Goal: Task Accomplishment & Management: Manage account settings

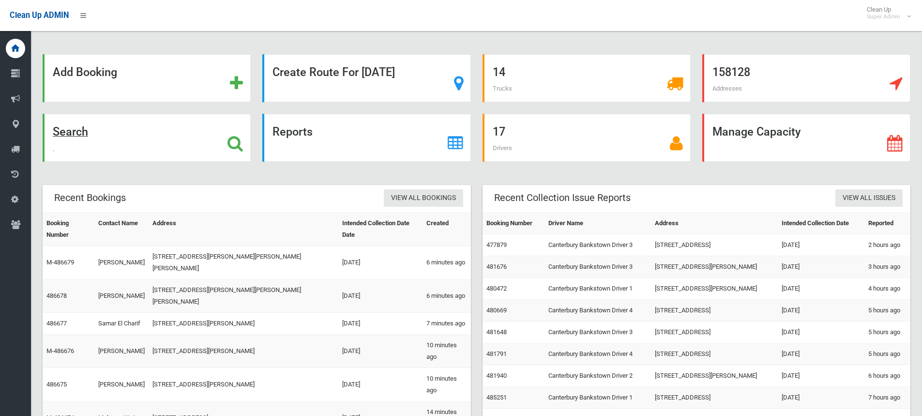
click at [76, 126] on strong "Search" at bounding box center [70, 132] width 35 height 14
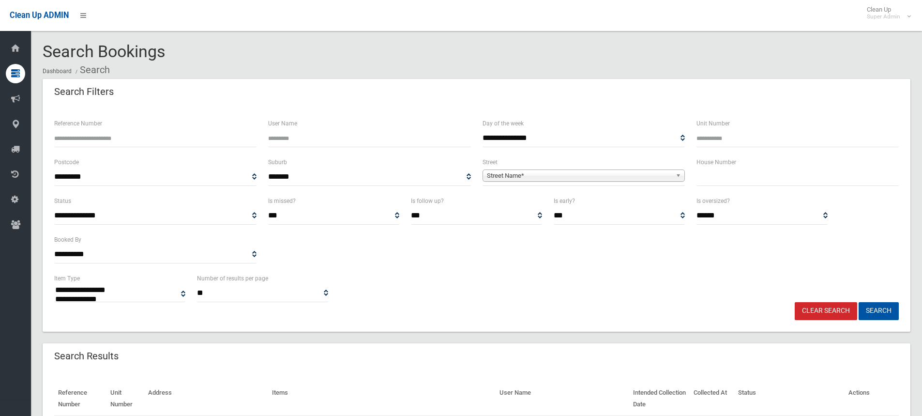
select select
click at [106, 136] on input "Reference Number" at bounding box center [155, 138] width 202 height 18
type input "******"
click at [859, 302] on button "Search" at bounding box center [879, 311] width 40 height 18
select select
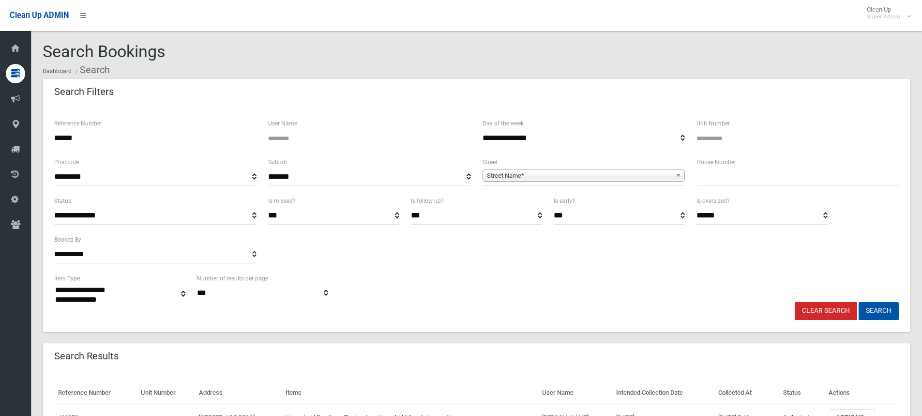
scroll to position [62, 0]
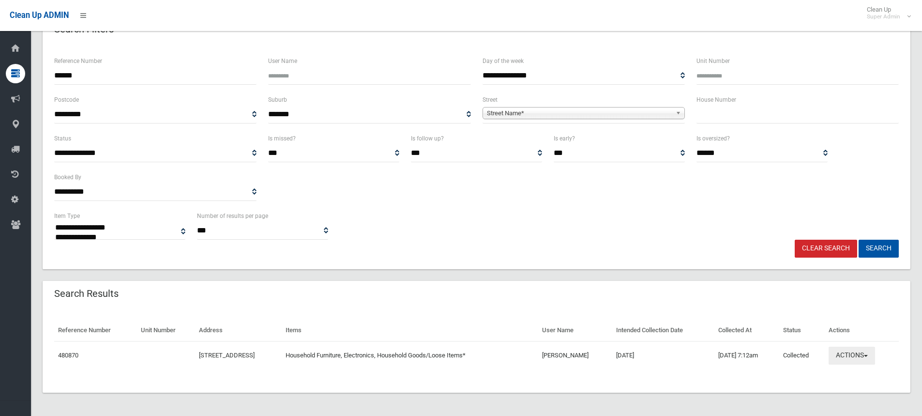
click at [862, 353] on button "Actions" at bounding box center [852, 356] width 46 height 18
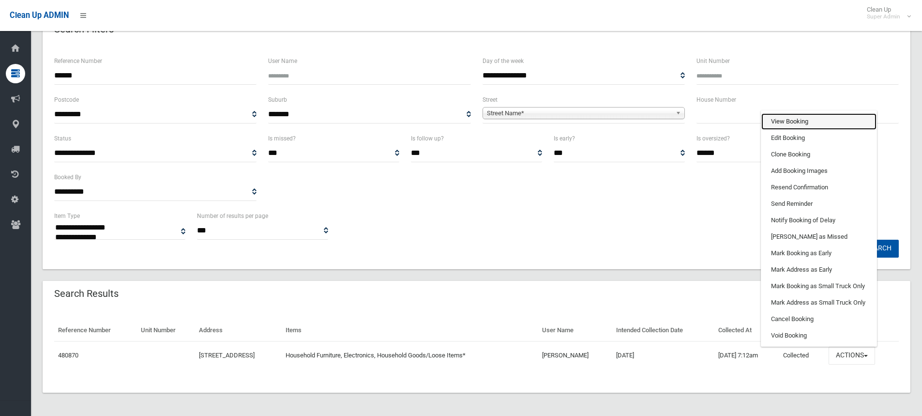
click at [796, 121] on link "View Booking" at bounding box center [818, 121] width 115 height 16
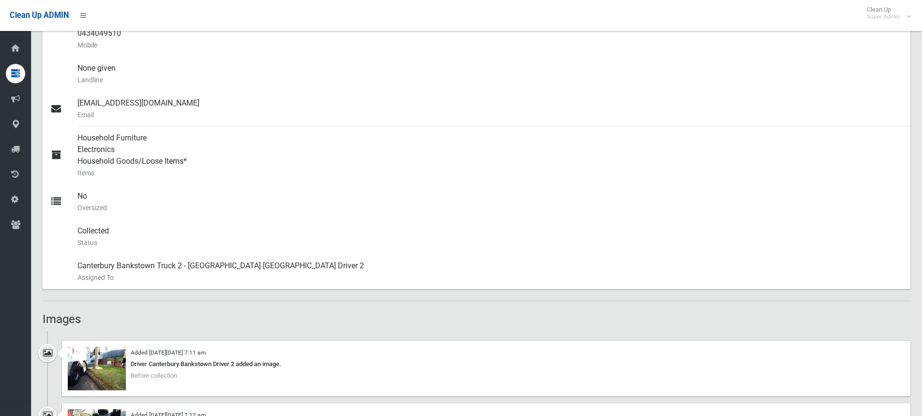
scroll to position [436, 0]
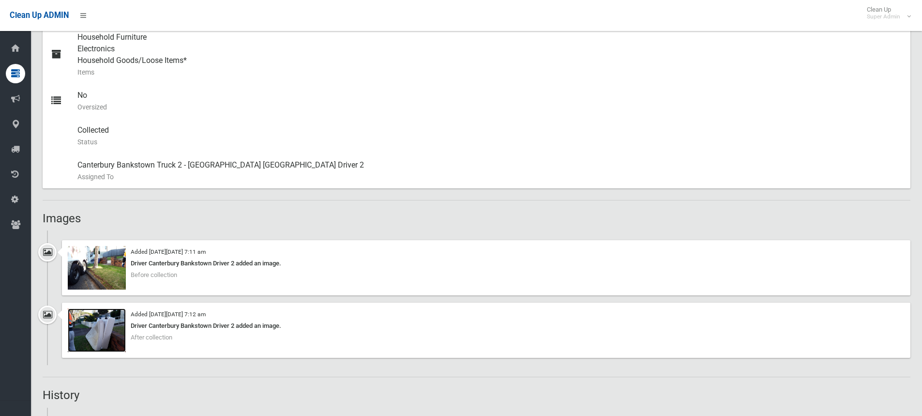
click at [111, 334] on img at bounding box center [97, 330] width 58 height 44
click at [117, 266] on img at bounding box center [97, 268] width 58 height 44
click at [110, 334] on img at bounding box center [97, 330] width 58 height 44
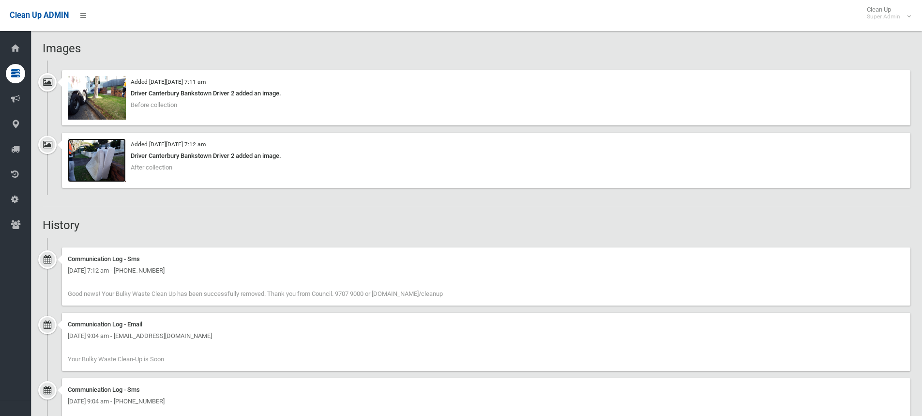
scroll to position [588, 0]
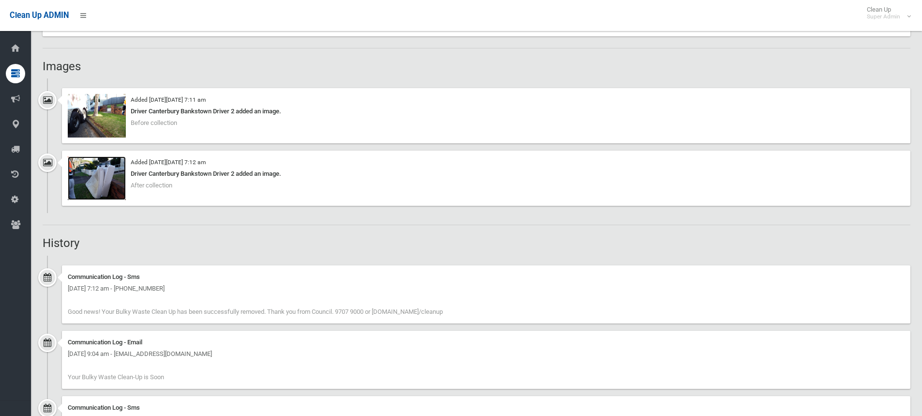
click at [103, 184] on img at bounding box center [97, 178] width 58 height 44
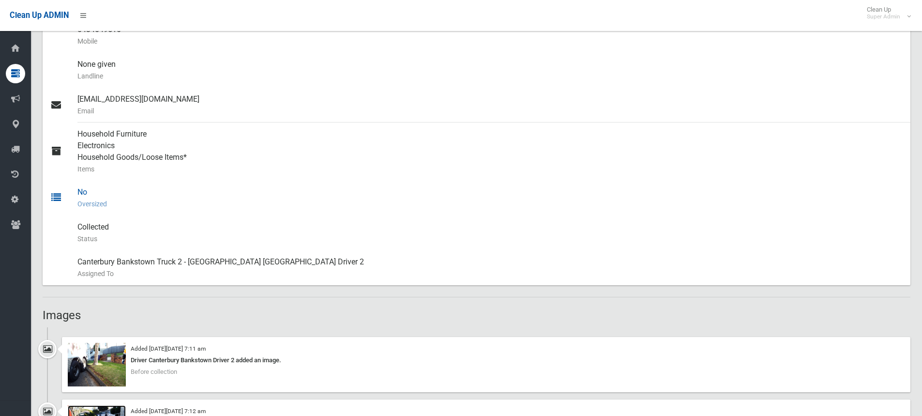
scroll to position [581, 0]
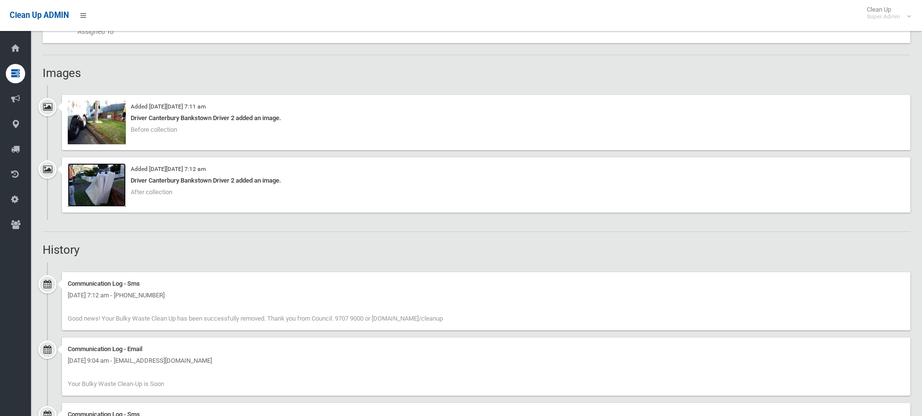
click at [111, 181] on img at bounding box center [97, 185] width 58 height 44
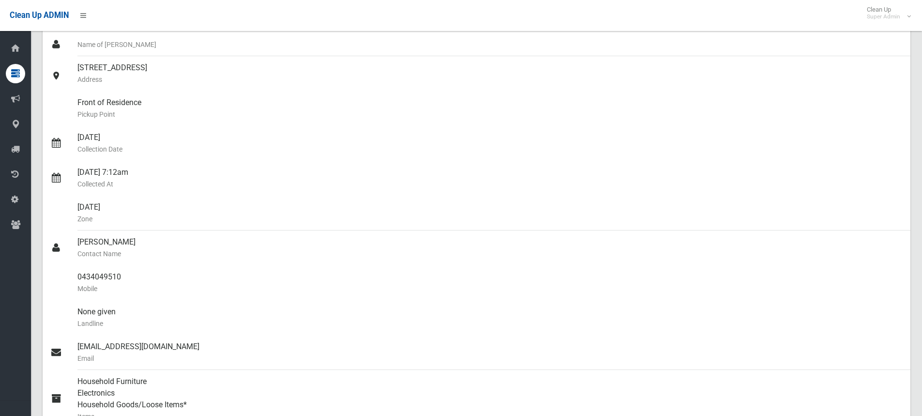
scroll to position [0, 0]
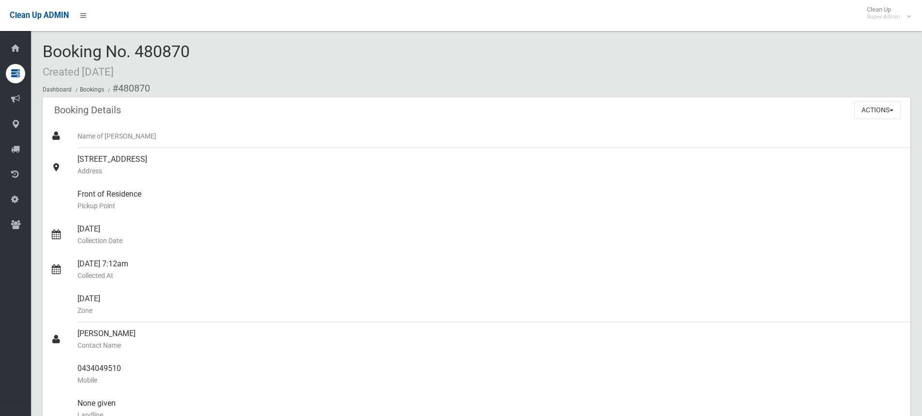
drag, startPoint x: 193, startPoint y: 158, endPoint x: 82, endPoint y: 147, distance: 111.4
click at [82, 147] on ul "Name of Booker 4 Charleston Avenue, EARLWOOD NSW 2206 Address Front of Residenc…" at bounding box center [477, 373] width 868 height 499
copy link "4 Charleston Avenue, EARLWOOD"
click at [880, 109] on button "Actions" at bounding box center [877, 110] width 46 height 18
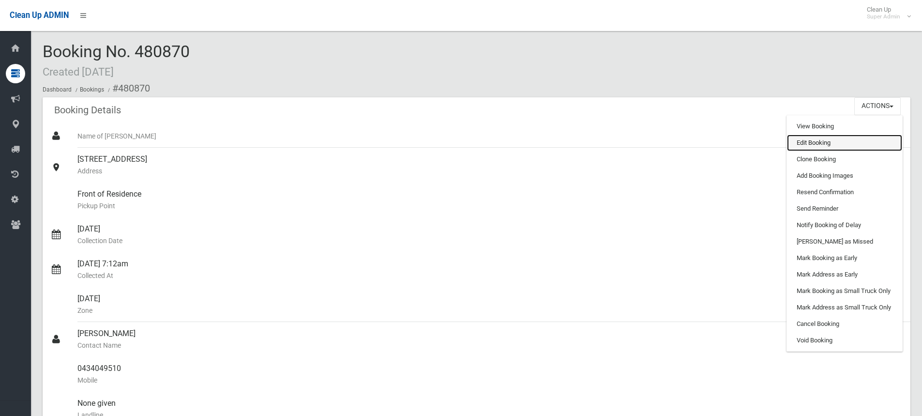
click at [819, 139] on link "Edit Booking" at bounding box center [844, 143] width 115 height 16
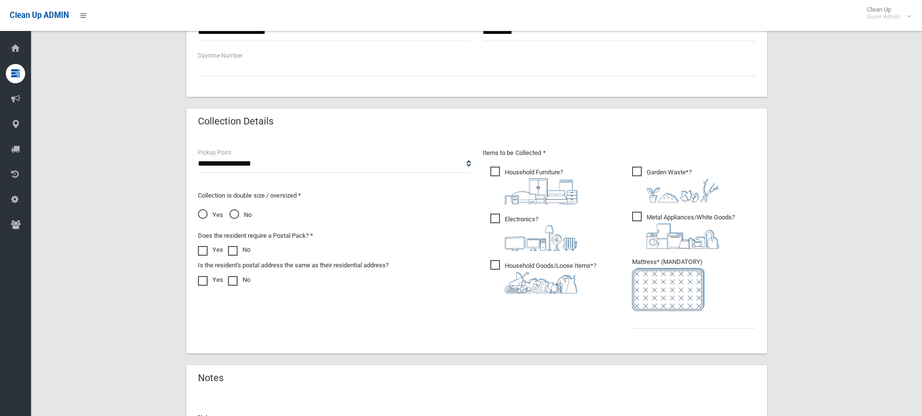
scroll to position [532, 0]
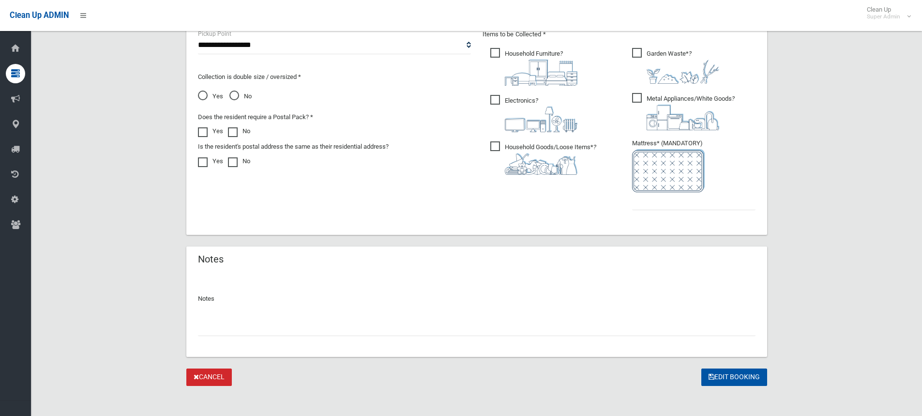
click at [263, 331] on input "text" at bounding box center [477, 327] width 558 height 18
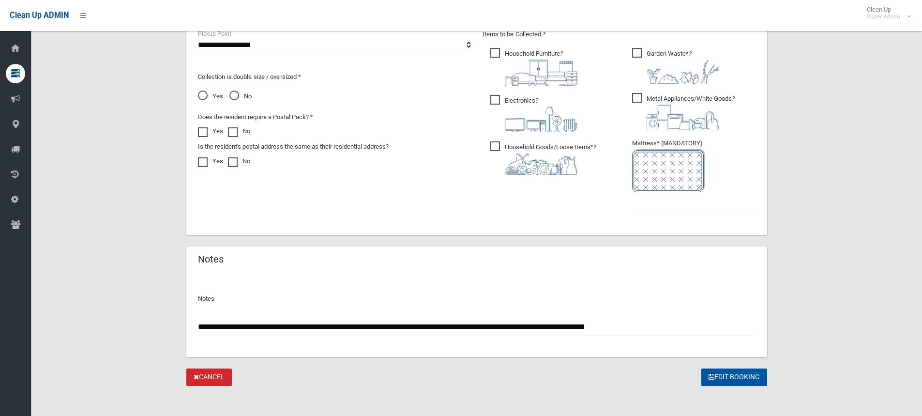
type input "**********"
click at [659, 202] on input "text" at bounding box center [693, 201] width 123 height 18
type input "*"
click at [739, 379] on button "Edit Booking" at bounding box center [734, 377] width 66 height 18
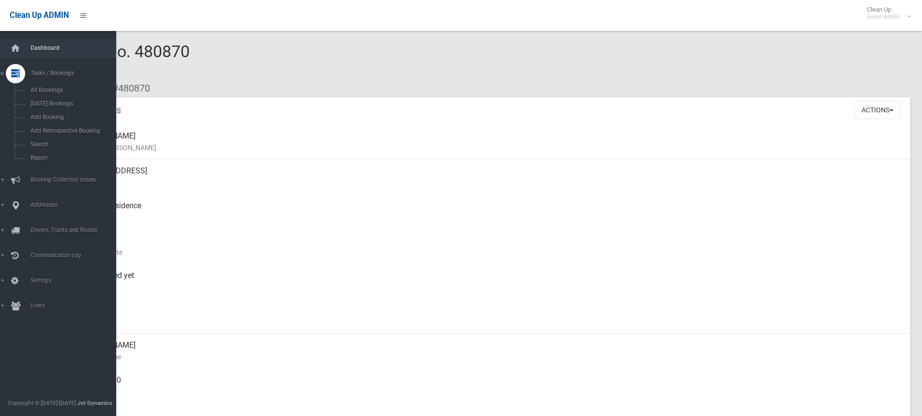
click at [27, 49] on link "Dashboard" at bounding box center [61, 48] width 123 height 19
